Goal: Find specific page/section

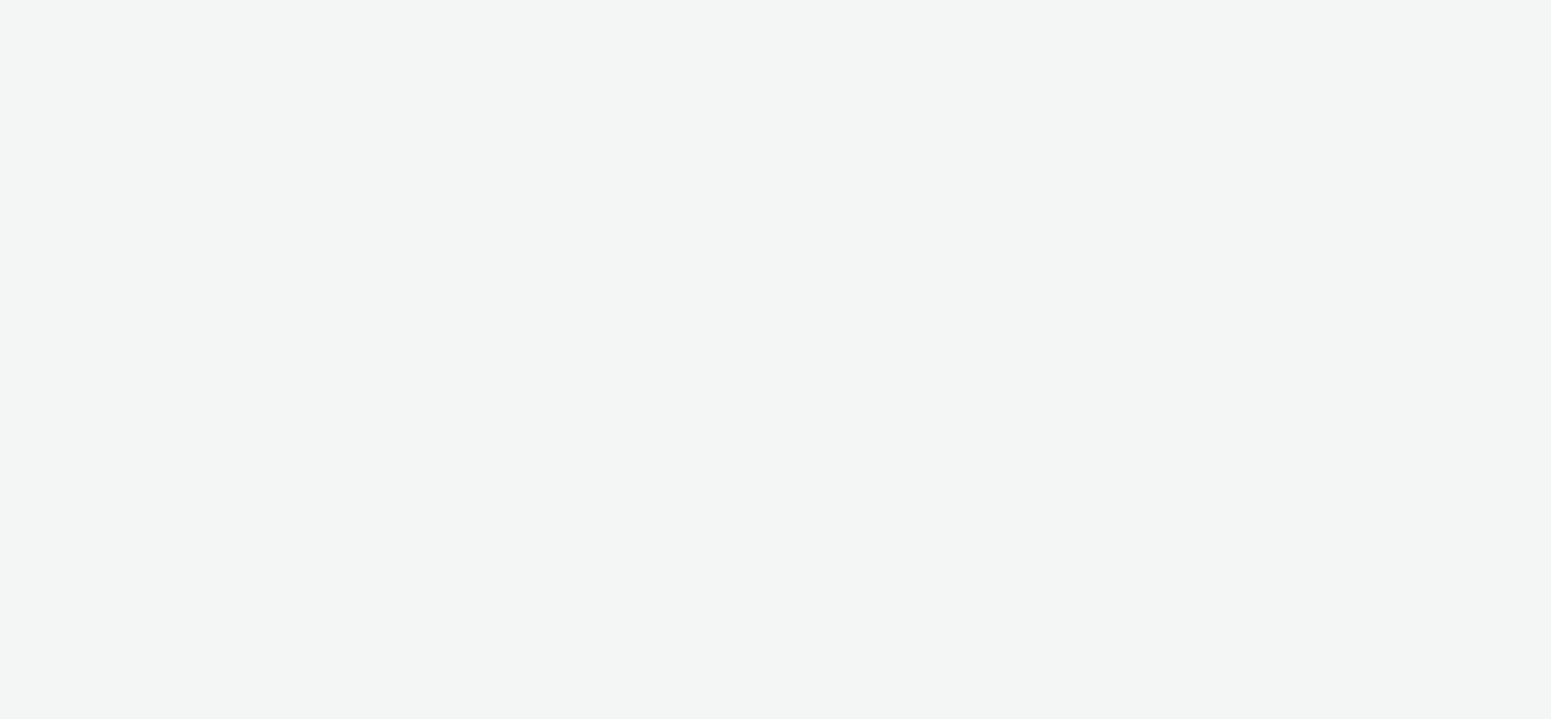
select select "7502541c-291d-438e-9ed0-28cfb675a45a"
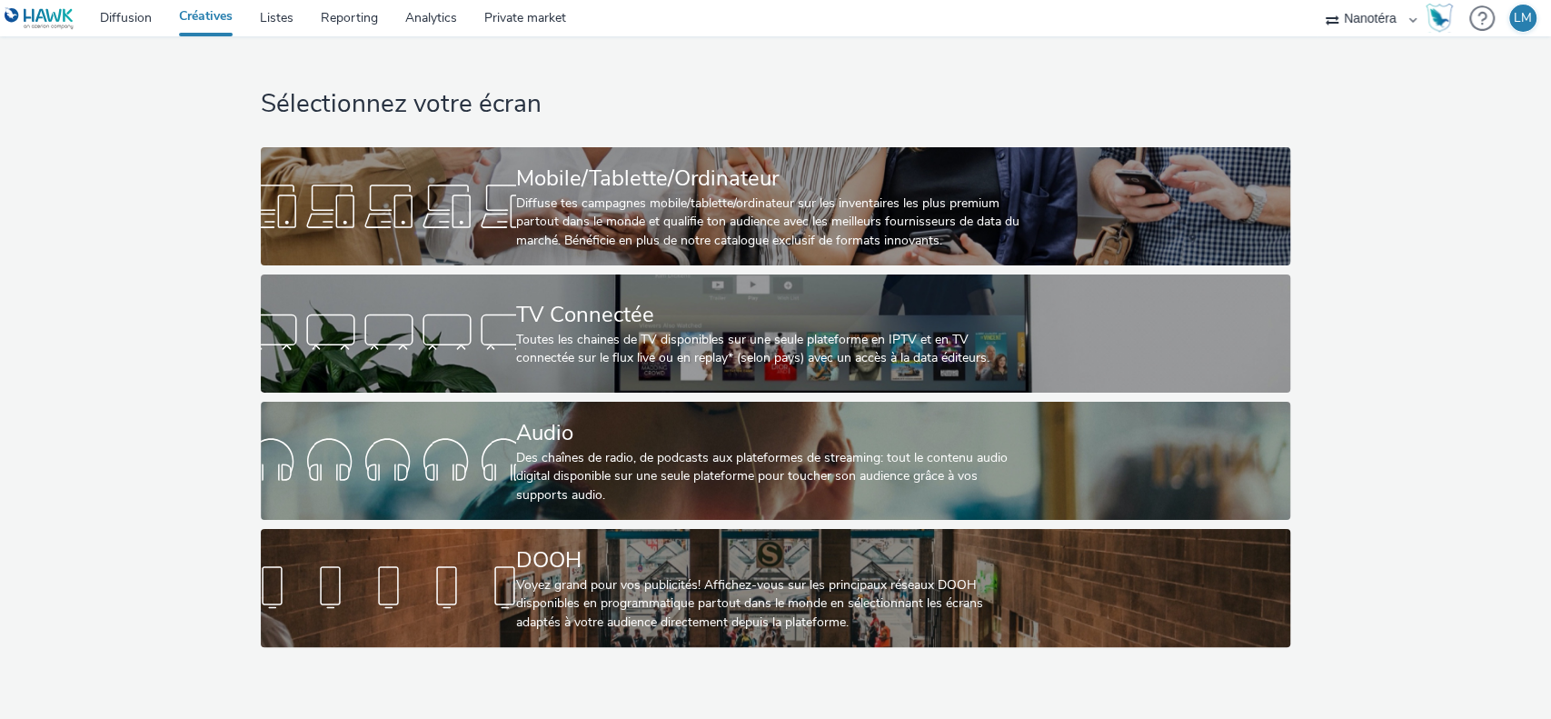
click at [1386, 20] on select "Elpev Nanotéra Périmédias" at bounding box center [1370, 18] width 109 height 36
click at [50, 19] on img at bounding box center [40, 18] width 70 height 23
click at [136, 17] on link "Diffusion" at bounding box center [125, 18] width 79 height 36
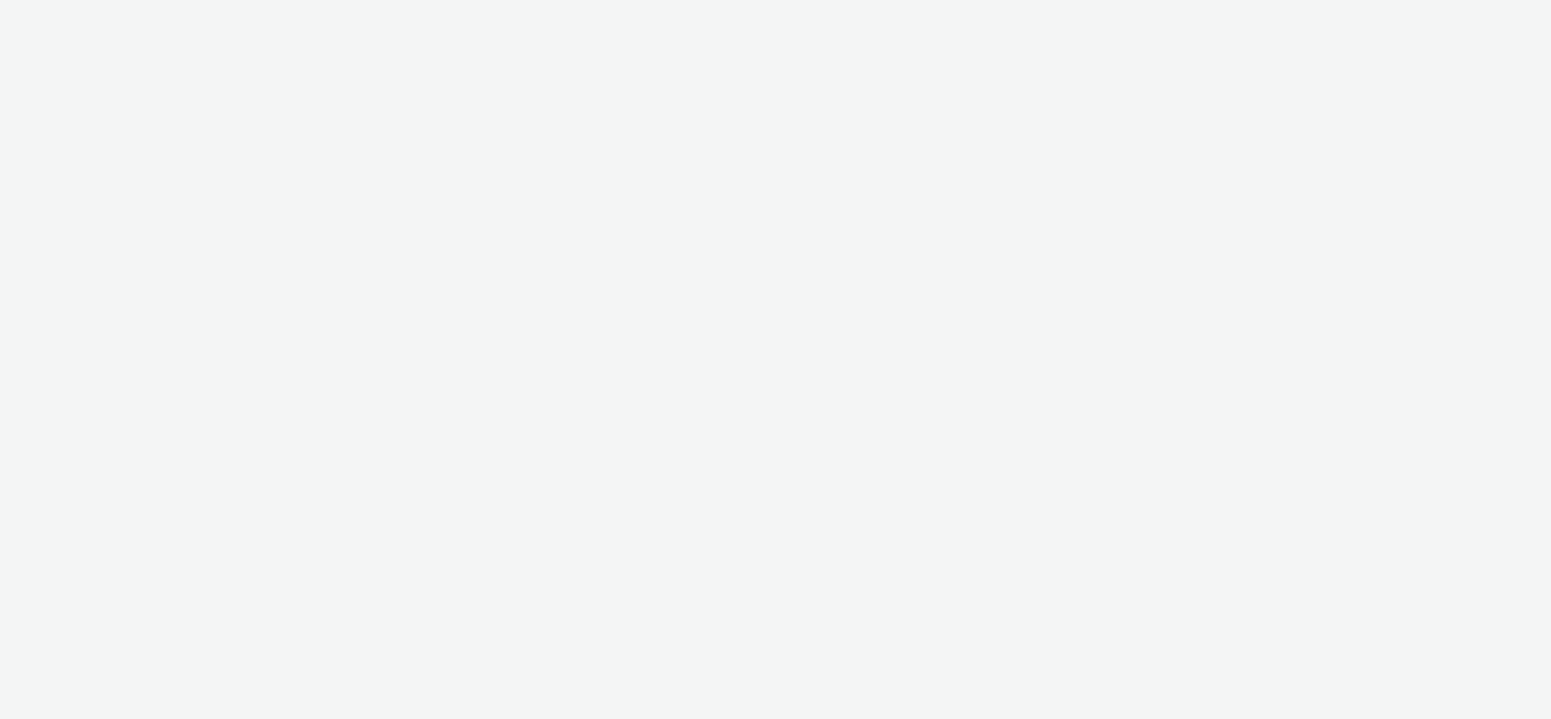
select select "7502541c-291d-438e-9ed0-28cfb675a45a"
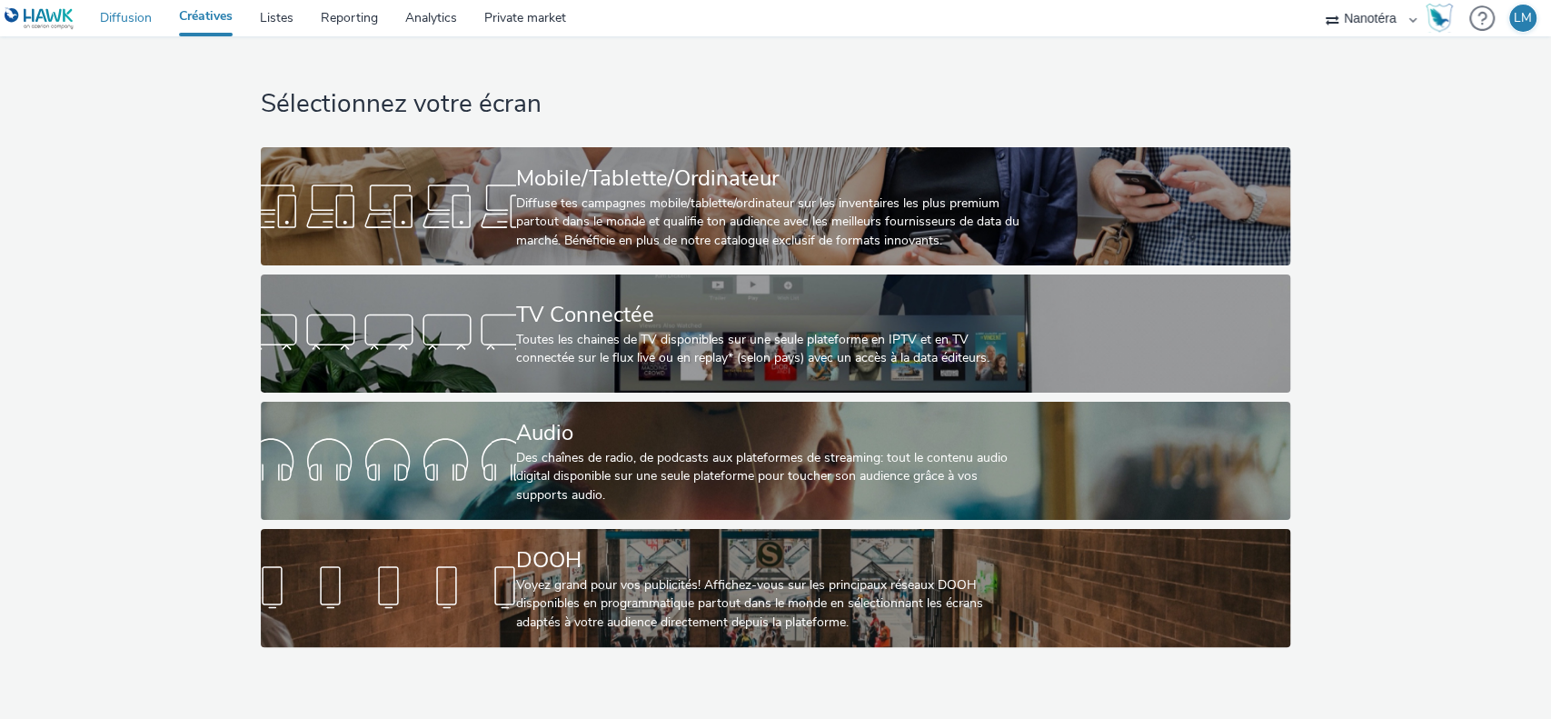
click at [109, 25] on link "Diffusion" at bounding box center [125, 18] width 79 height 36
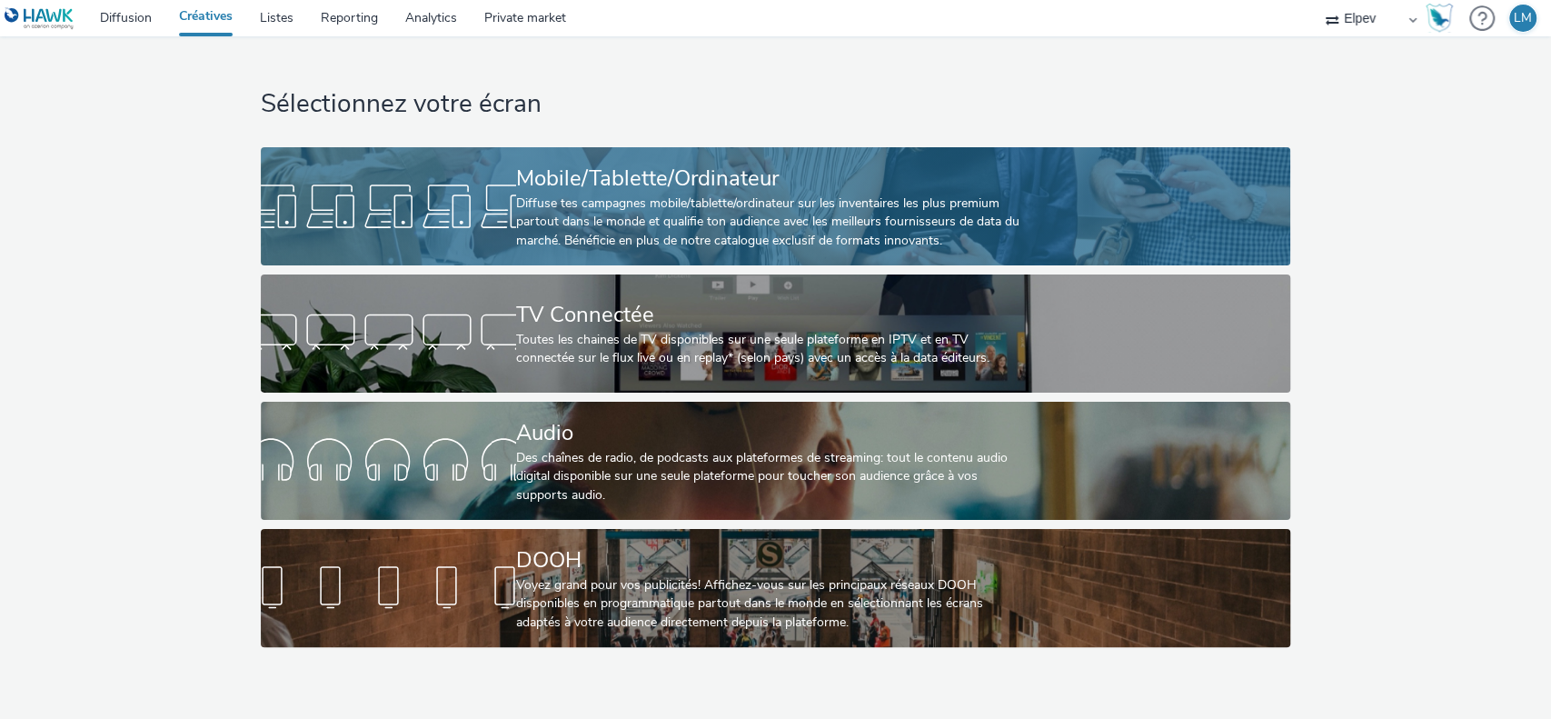
click at [688, 218] on div "Diffuse tes campagnes mobile/tablette/ordinateur sur les inventaires les plus p…" at bounding box center [771, 221] width 511 height 55
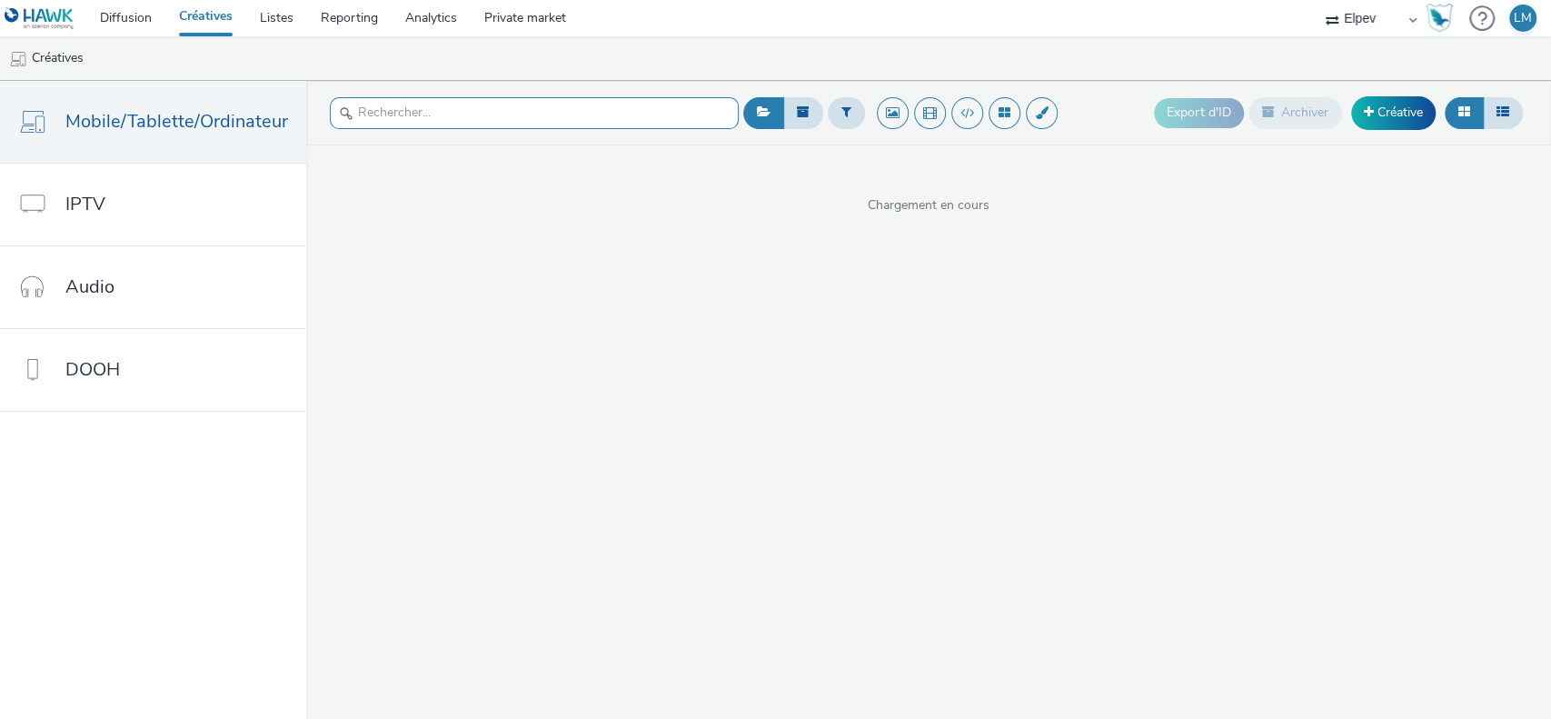
drag, startPoint x: 447, startPoint y: 133, endPoint x: 455, endPoint y: 105, distance: 28.5
click at [447, 123] on div at bounding box center [534, 113] width 409 height 45
click at [455, 105] on input "text" at bounding box center [534, 113] width 409 height 32
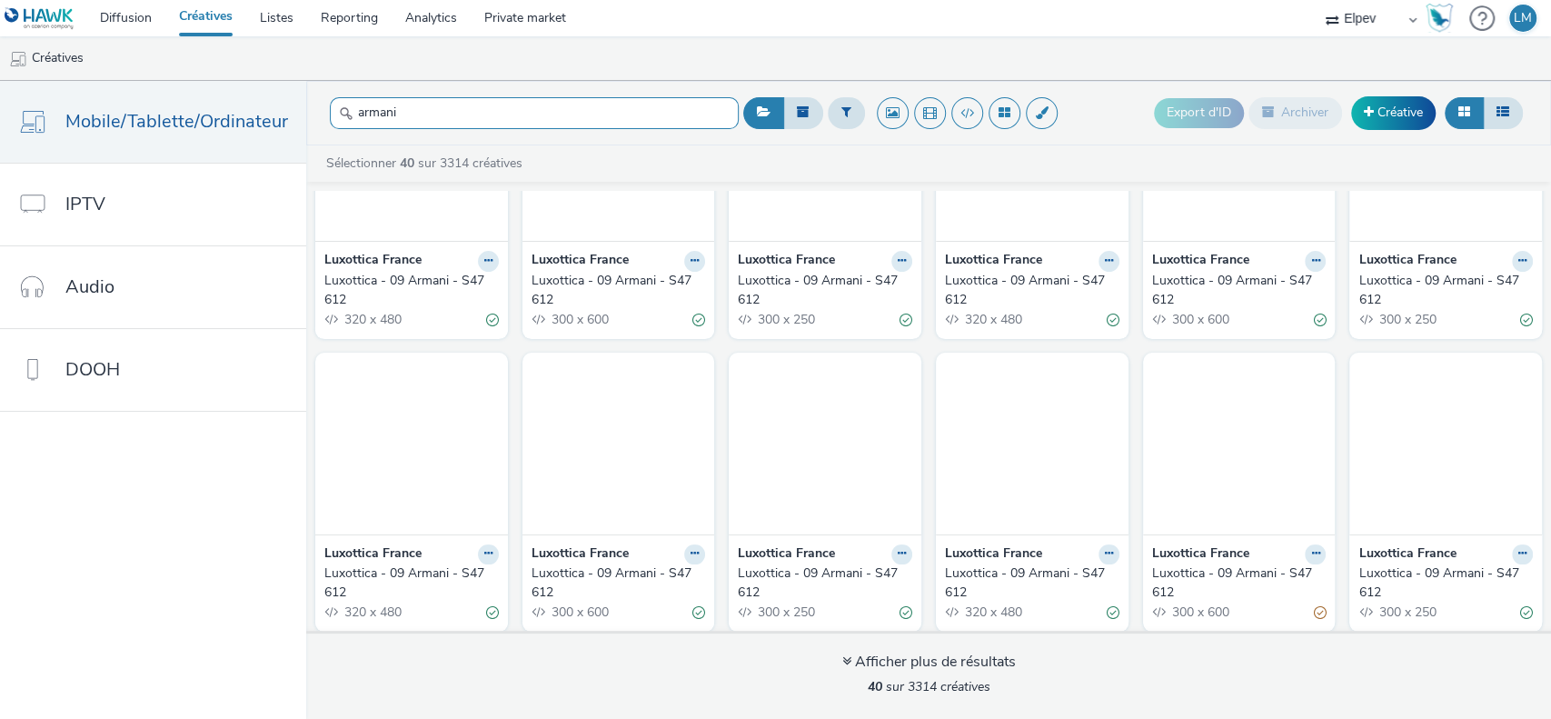
scroll to position [363, 0]
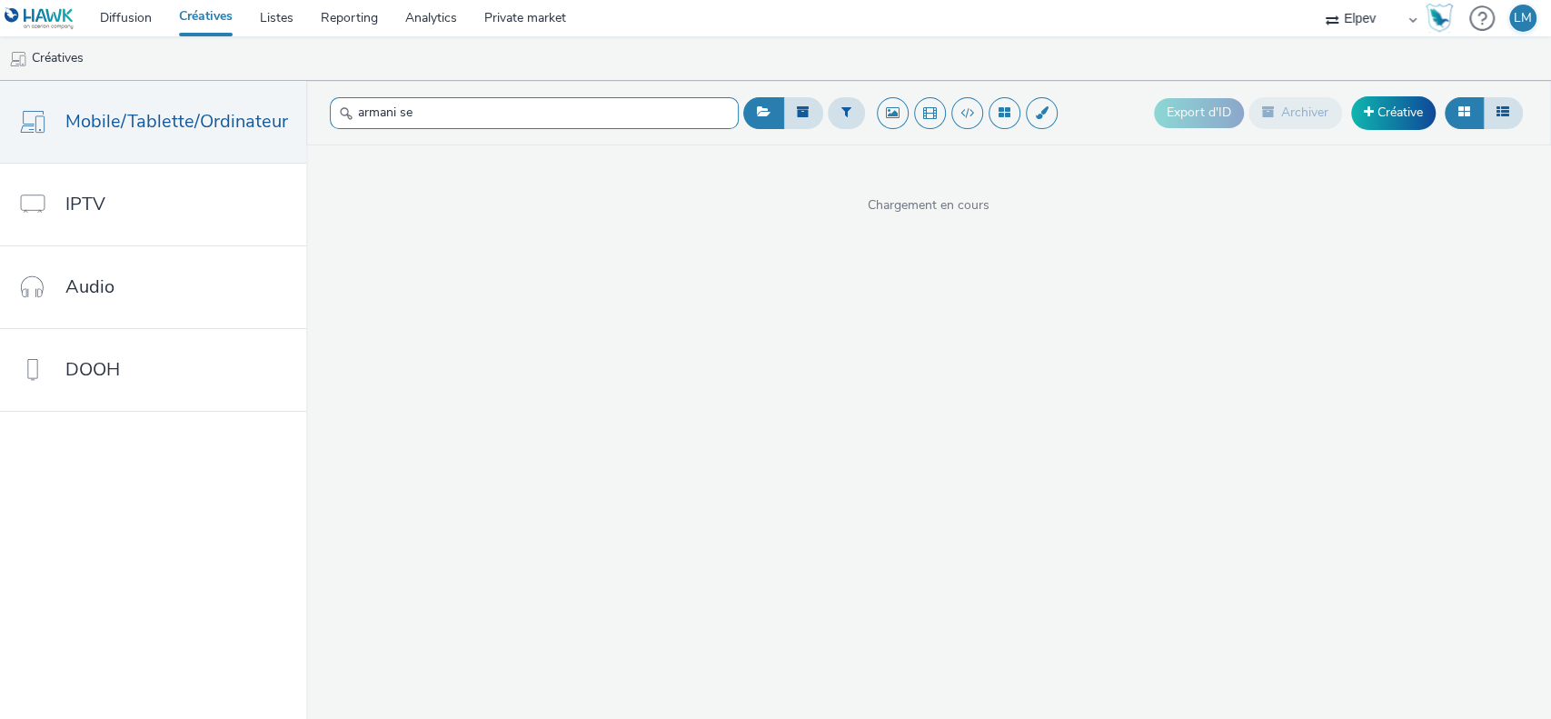
type input "armani sep"
